Goal: Download file/media

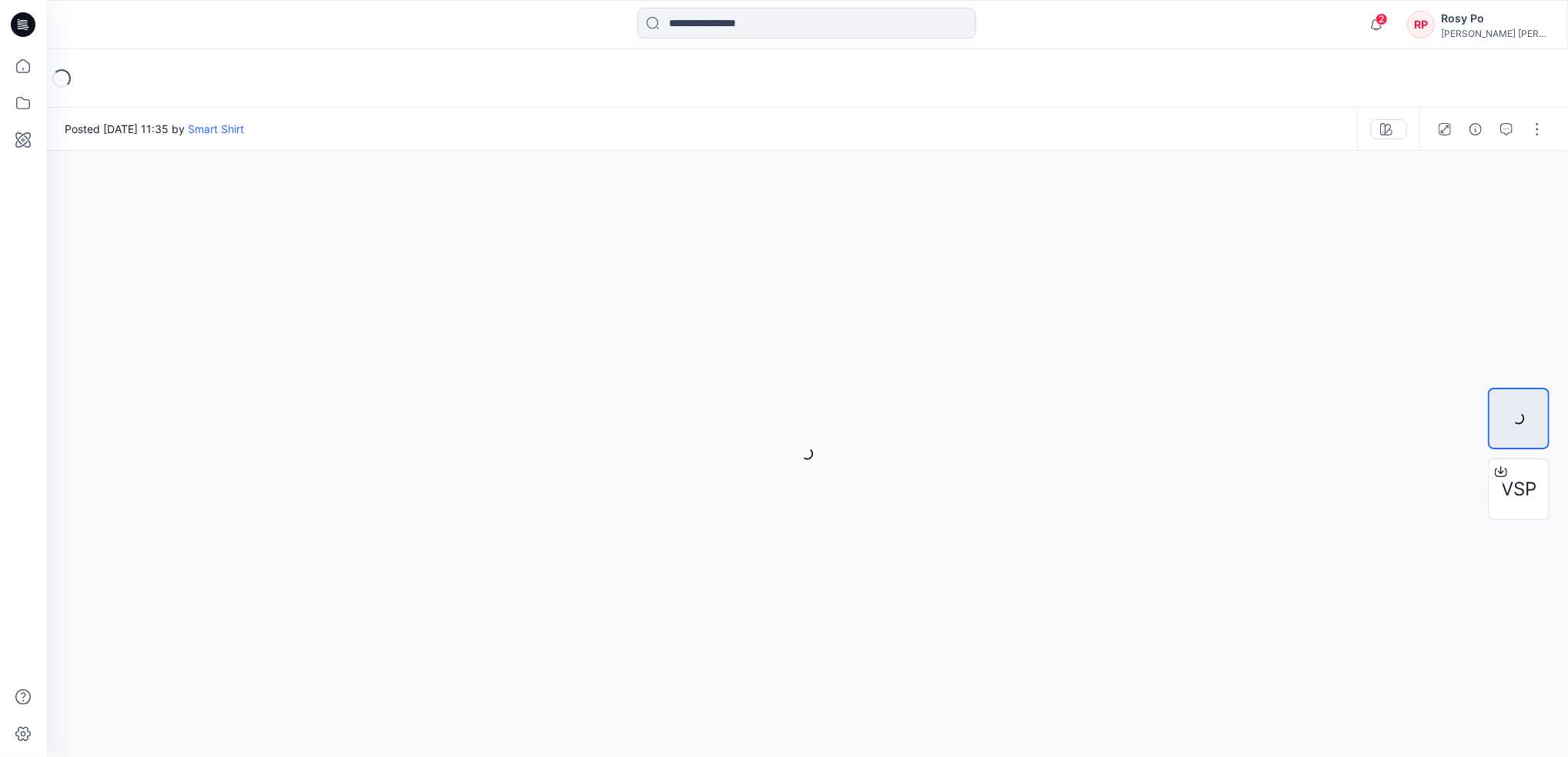
click at [720, 24] on input at bounding box center [806, 23] width 338 height 30
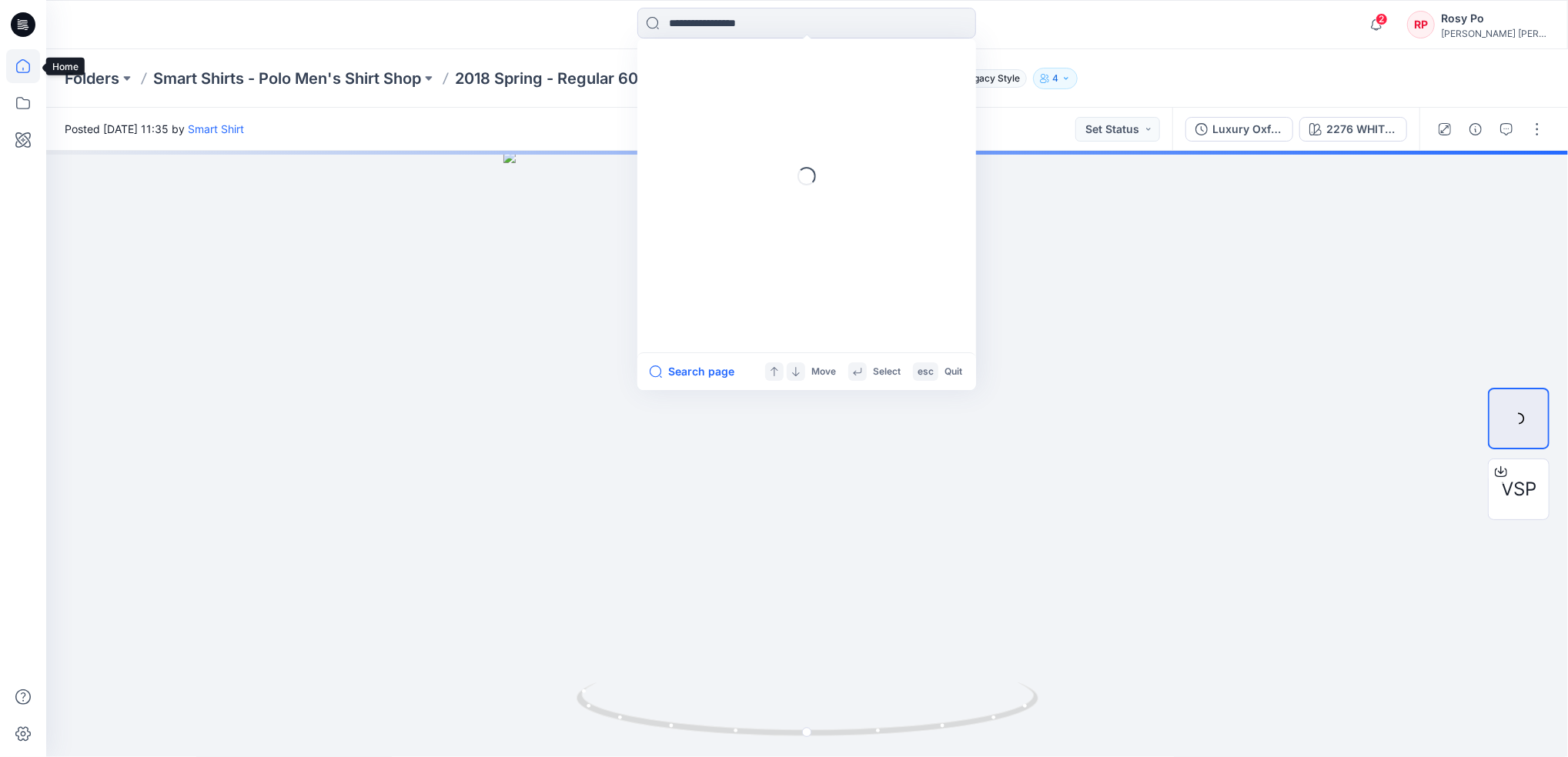
click at [27, 62] on icon at bounding box center [23, 66] width 14 height 14
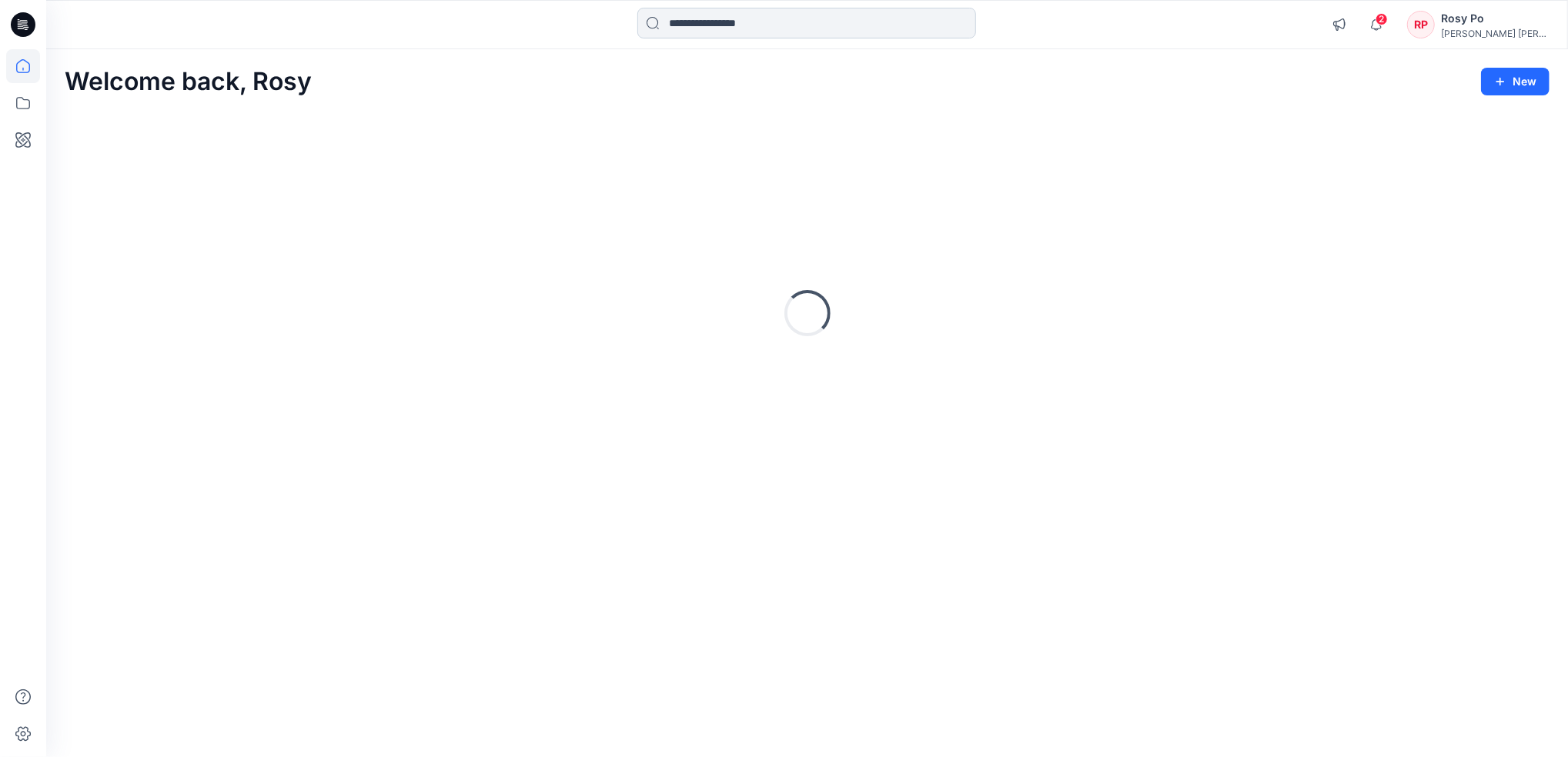
click at [737, 27] on input at bounding box center [806, 23] width 338 height 30
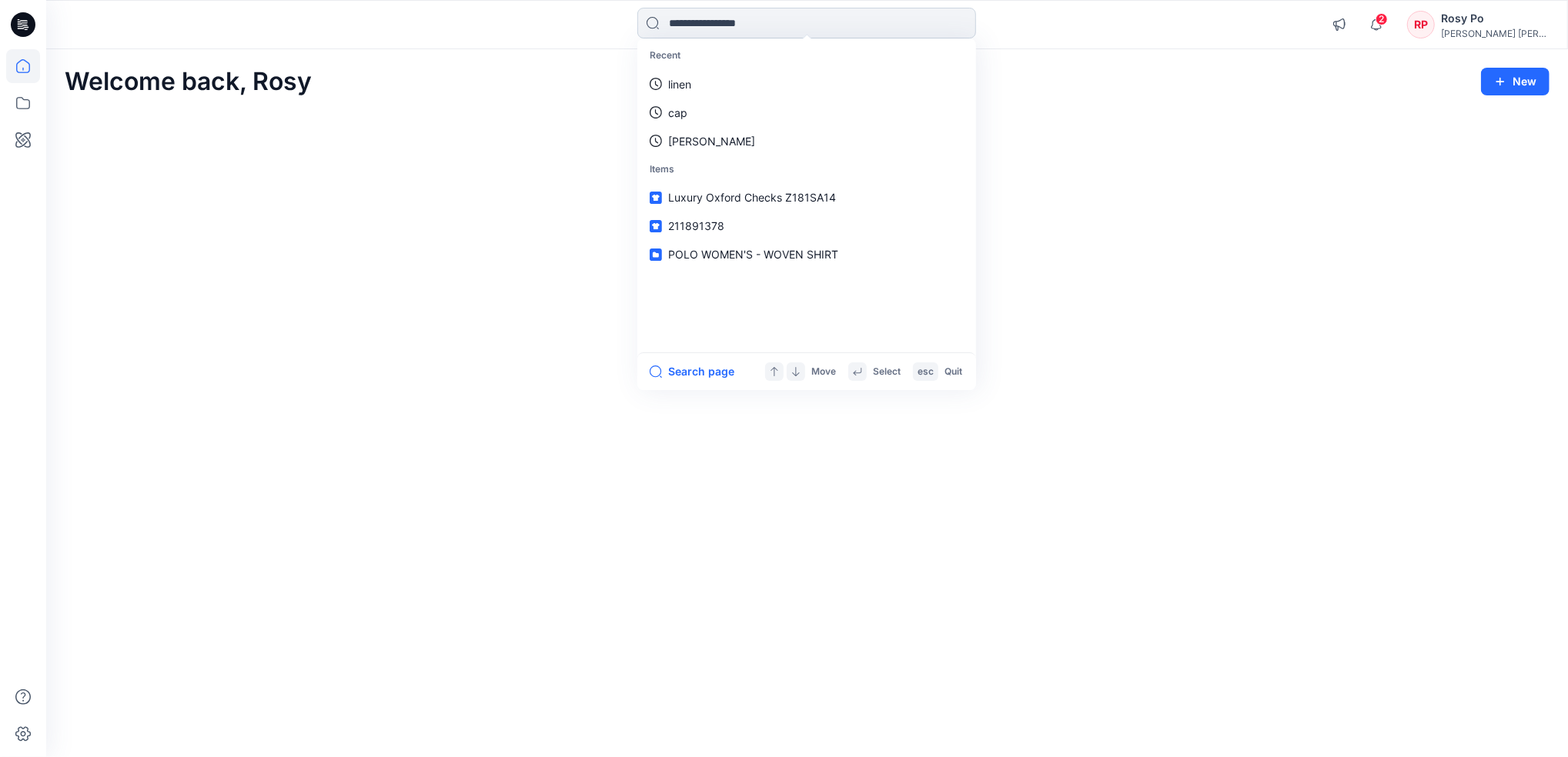
paste input "*********"
type input "*********"
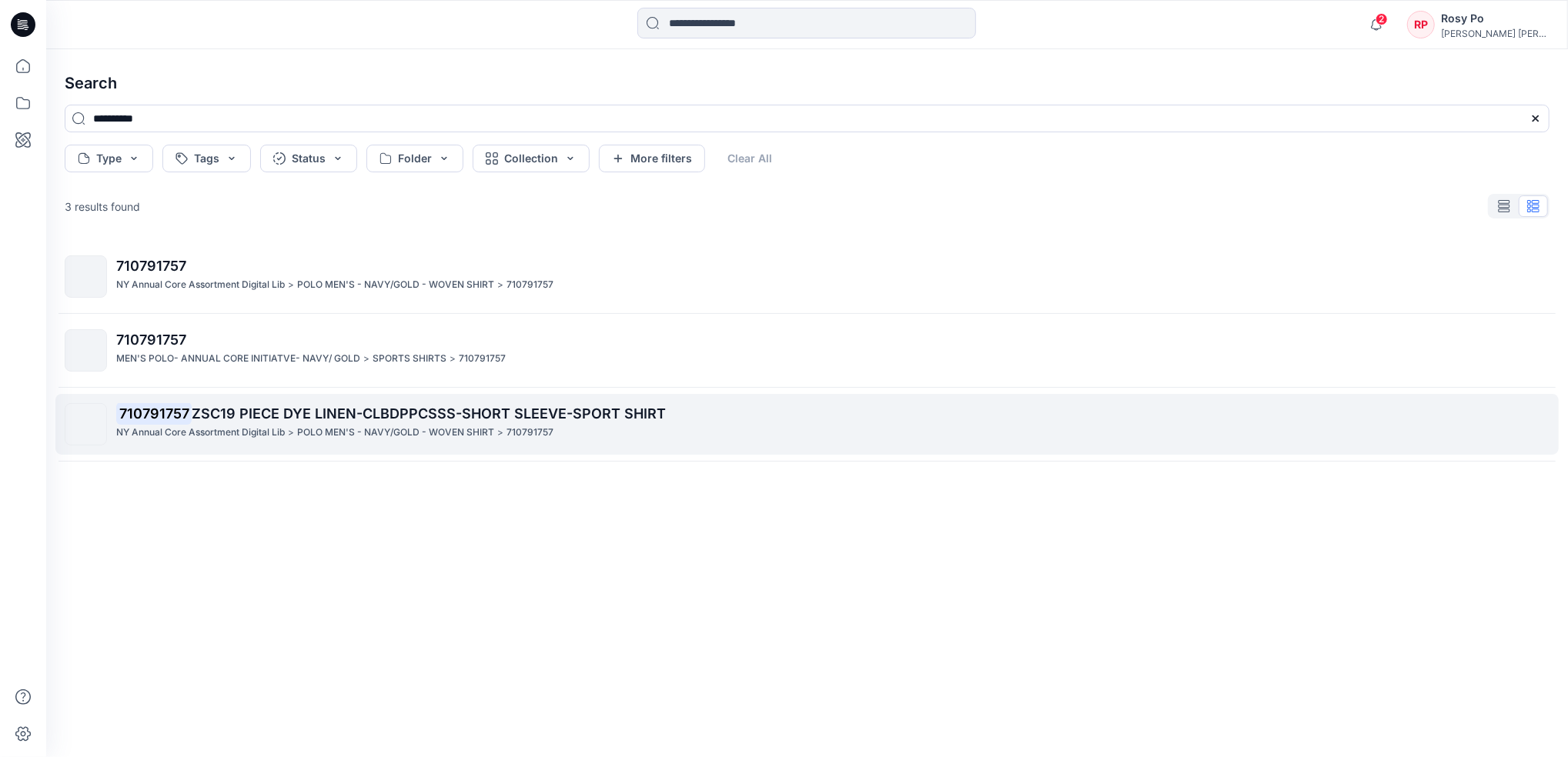
click at [560, 440] on div "NY Annual Core Assortment Digital Lib > POLO MEN'S - NAVY/GOLD - WOVEN SHIRT > …" at bounding box center [833, 432] width 1433 height 16
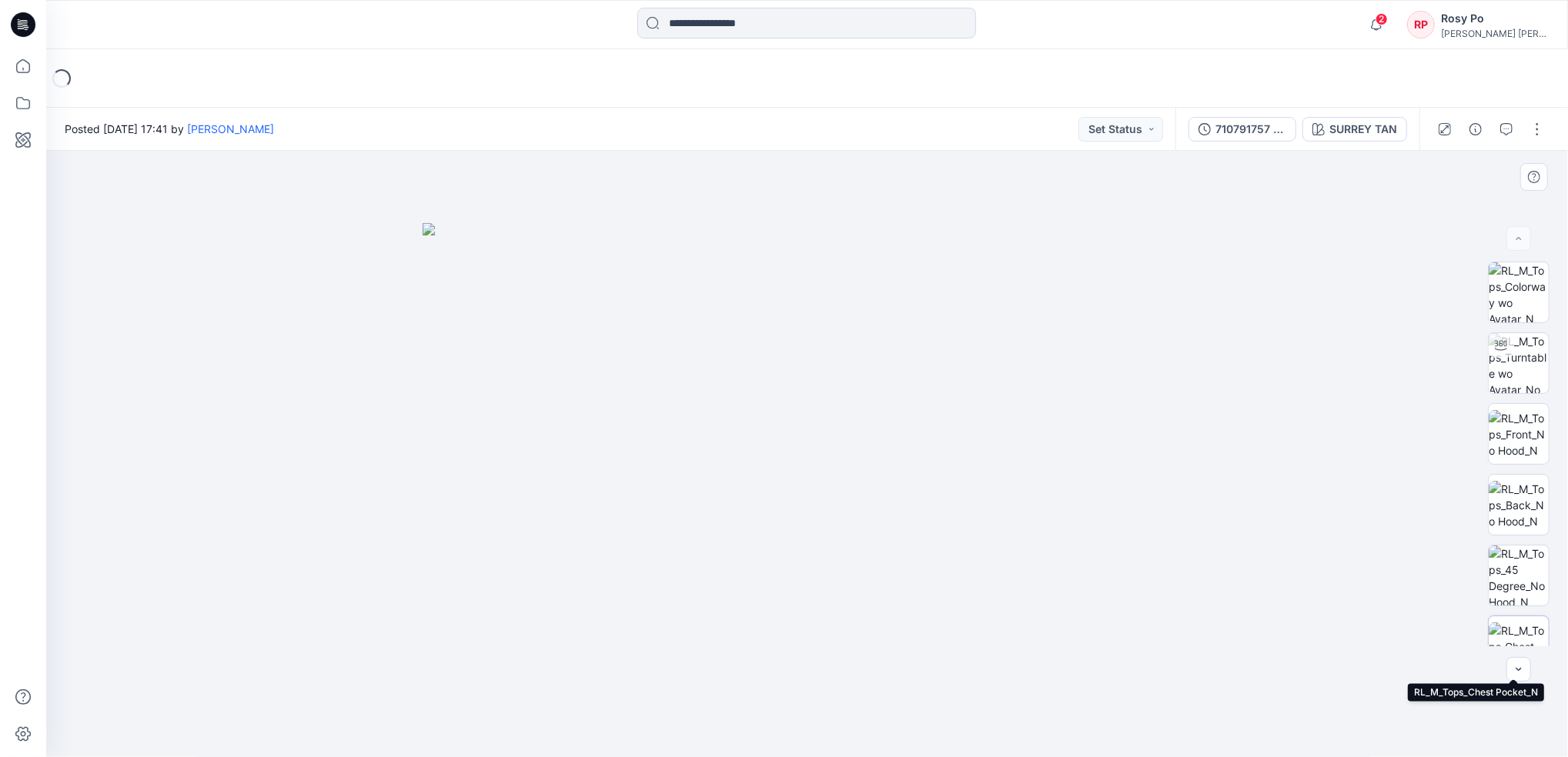
click at [1508, 636] on img at bounding box center [1518, 646] width 60 height 48
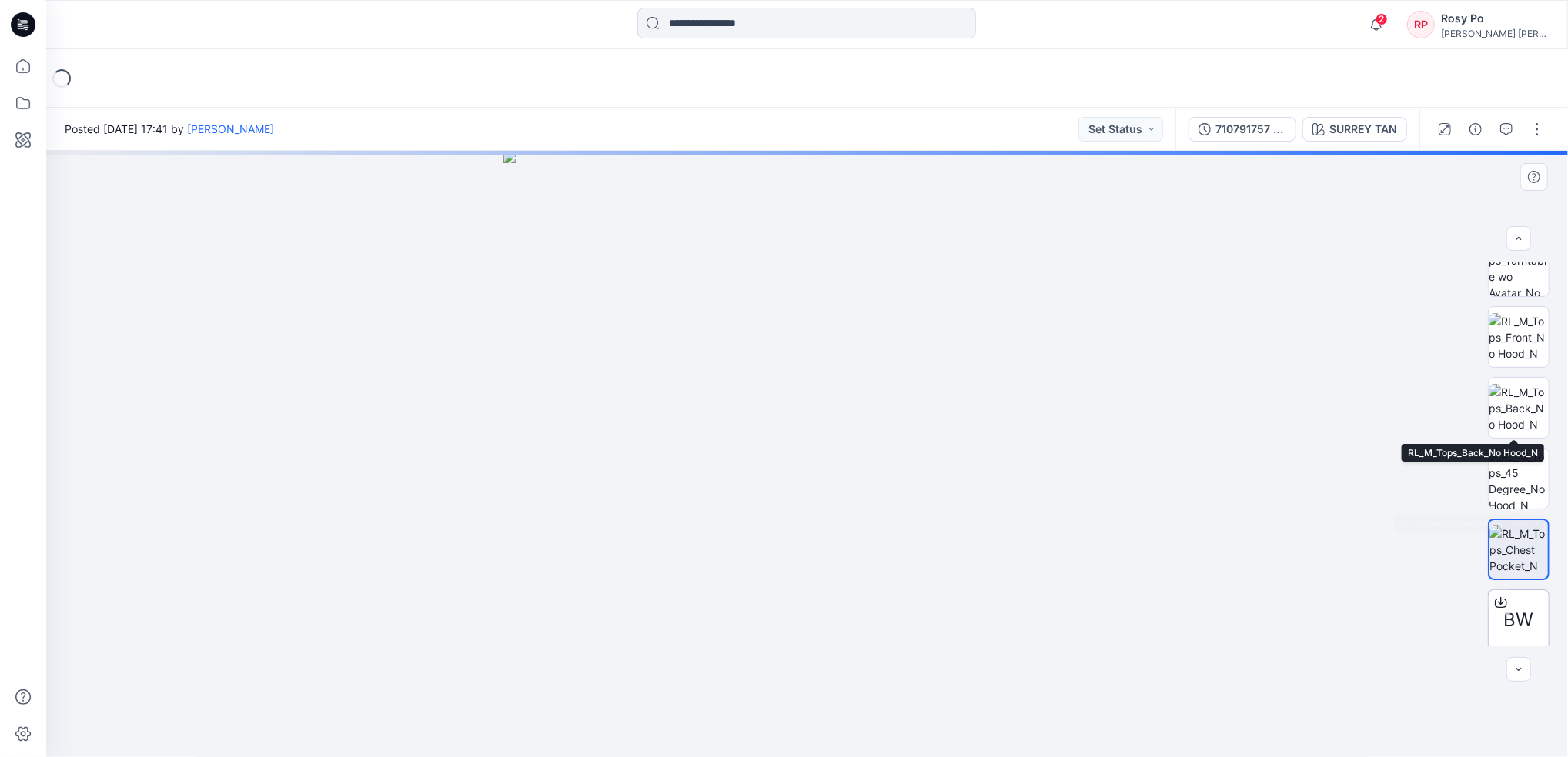
scroll to position [172, 0]
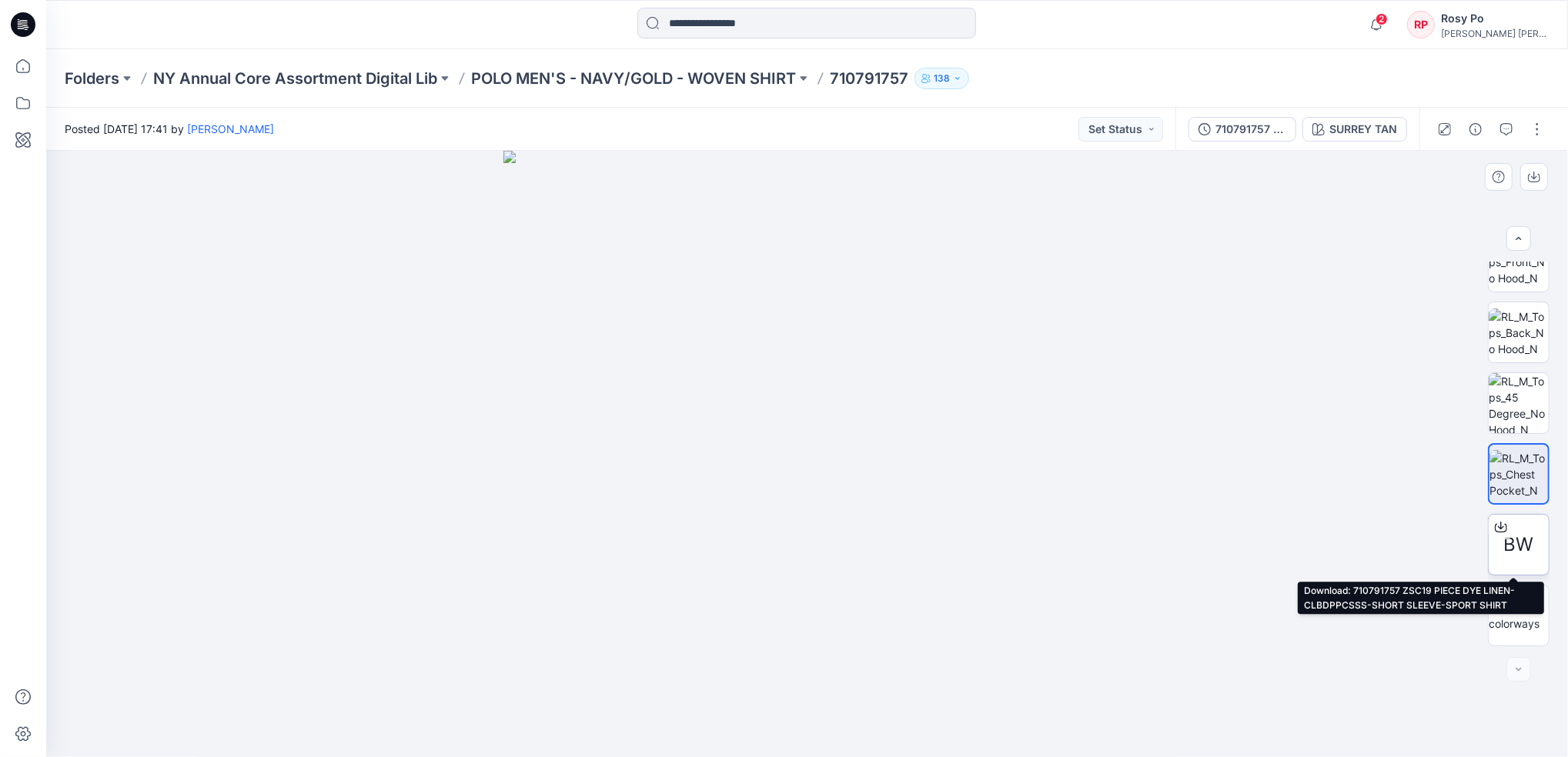
click at [1505, 521] on div at bounding box center [1501, 528] width 25 height 25
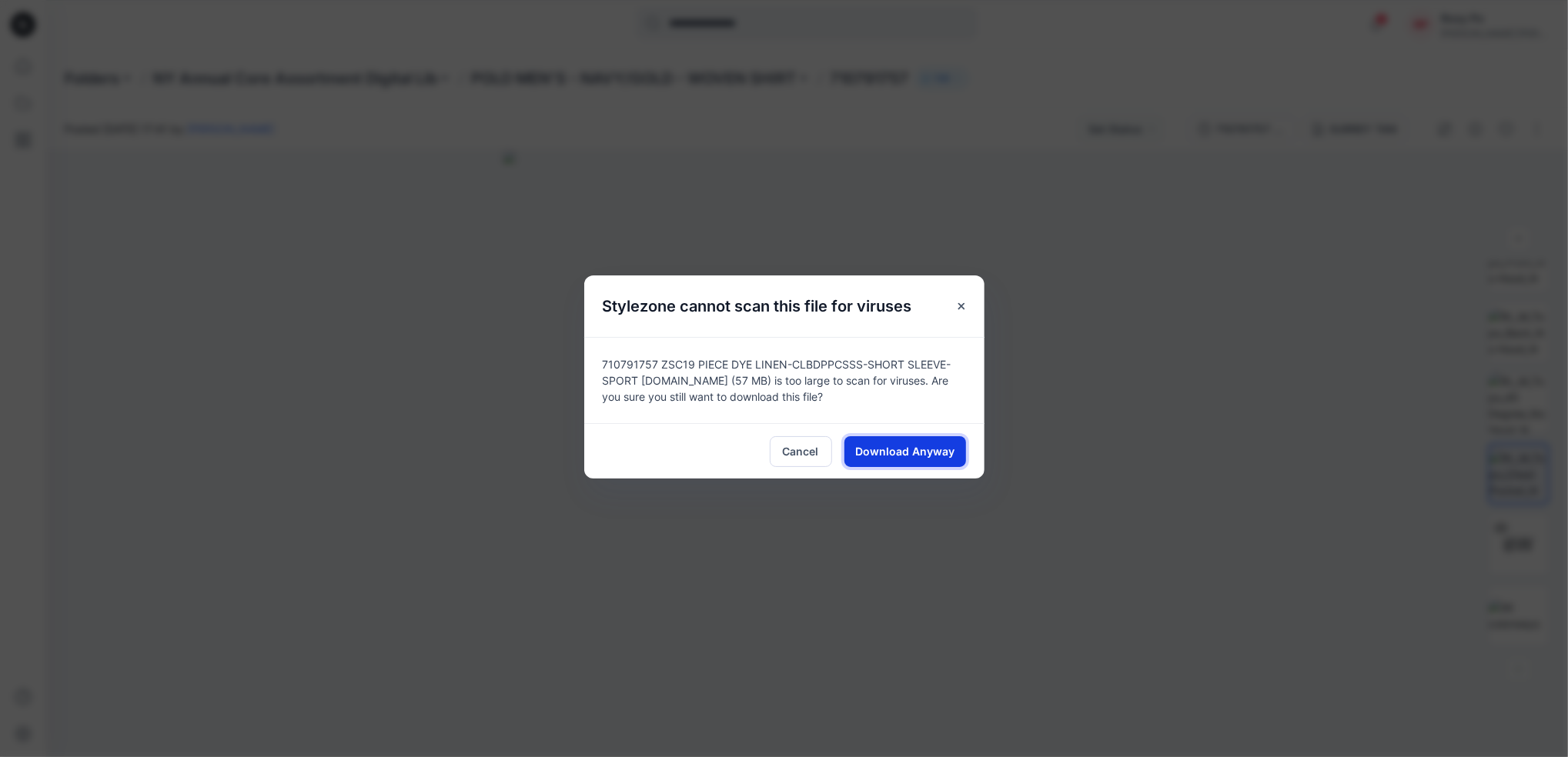
click at [954, 460] on button "Download Anyway" at bounding box center [905, 452] width 121 height 30
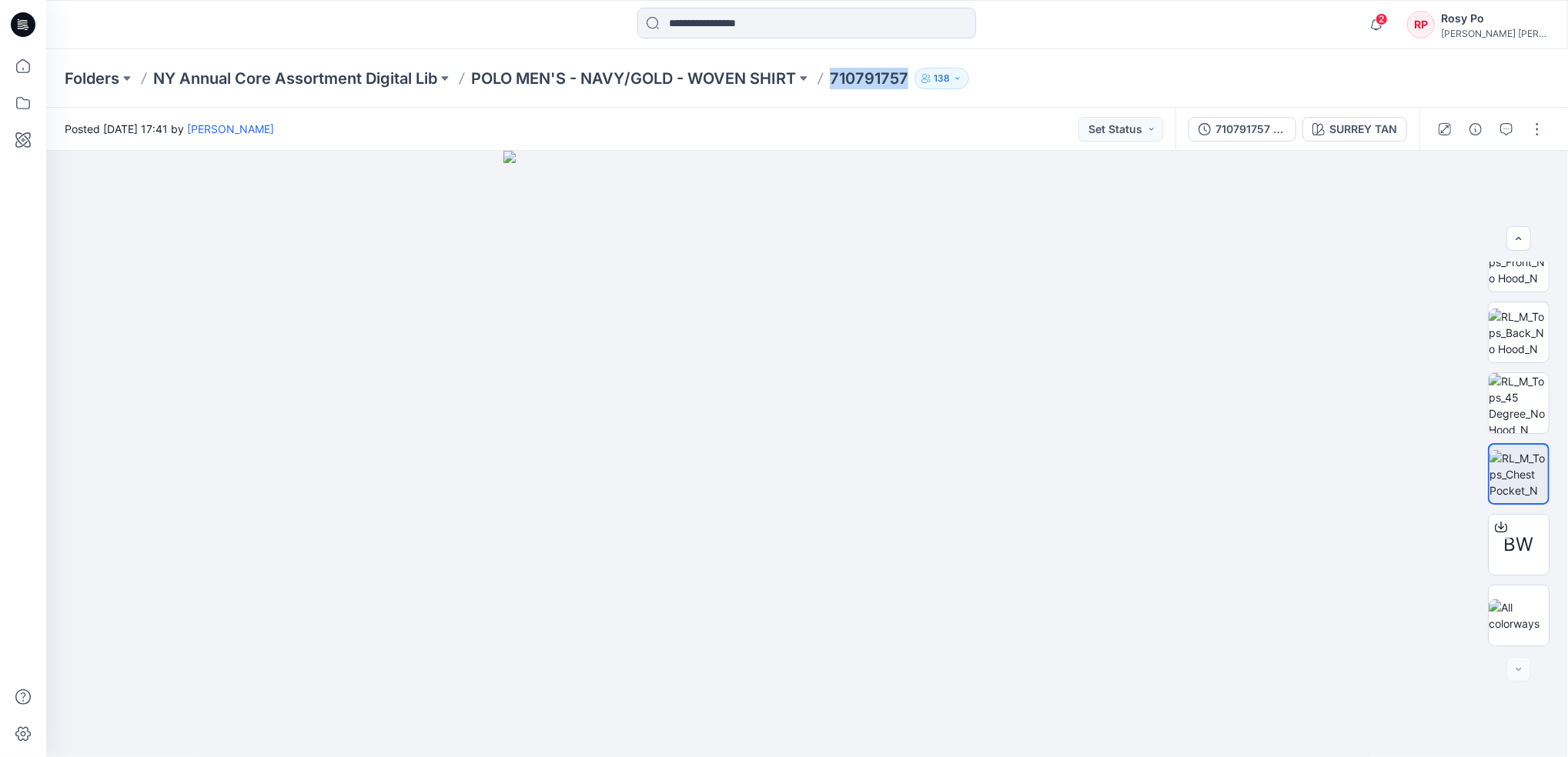
drag, startPoint x: 834, startPoint y: 72, endPoint x: 926, endPoint y: 80, distance: 92.3
click at [926, 80] on div "Folders NY Annual Core Assortment Digital Lib POLO MEN'S - NAVY/GOLD - WOVEN SH…" at bounding box center [747, 78] width 1365 height 22
